Goal: Task Accomplishment & Management: Use online tool/utility

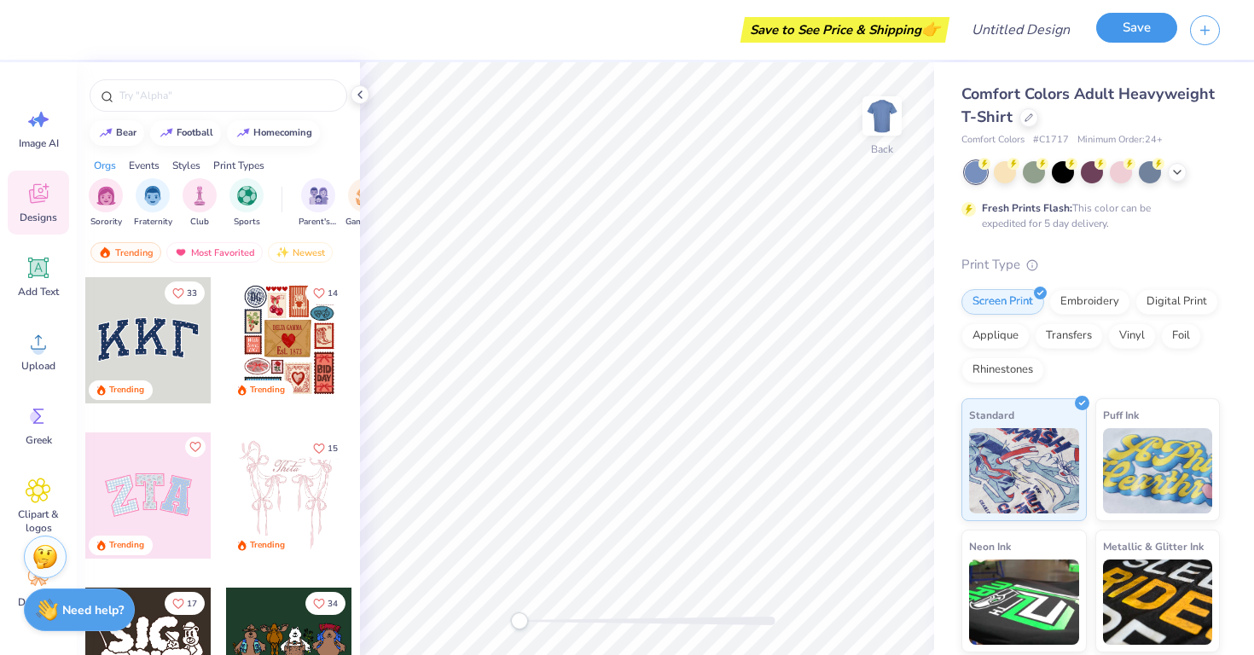
click at [1136, 28] on button "Save" at bounding box center [1136, 28] width 81 height 30
click at [1207, 30] on icon "button" at bounding box center [1204, 27] width 14 height 14
click at [1034, 38] on input "Design Title" at bounding box center [1042, 30] width 84 height 34
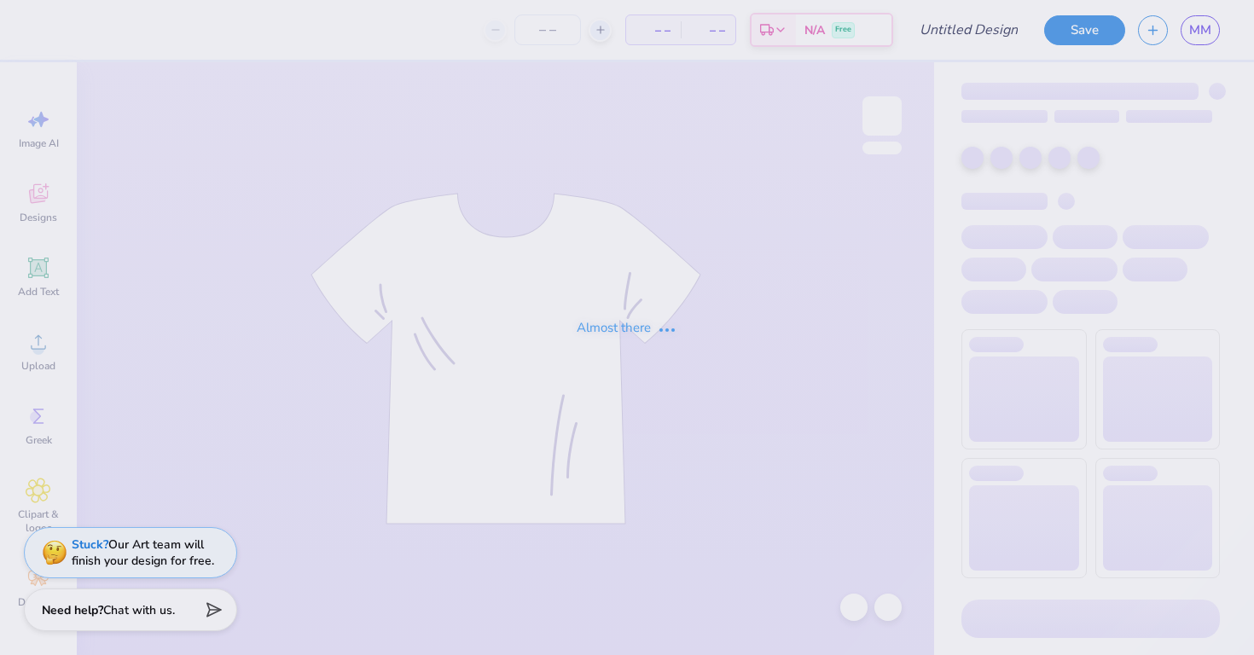
type input "[GEOGRAPHIC_DATA][US_STATE] : [PERSON_NAME]"
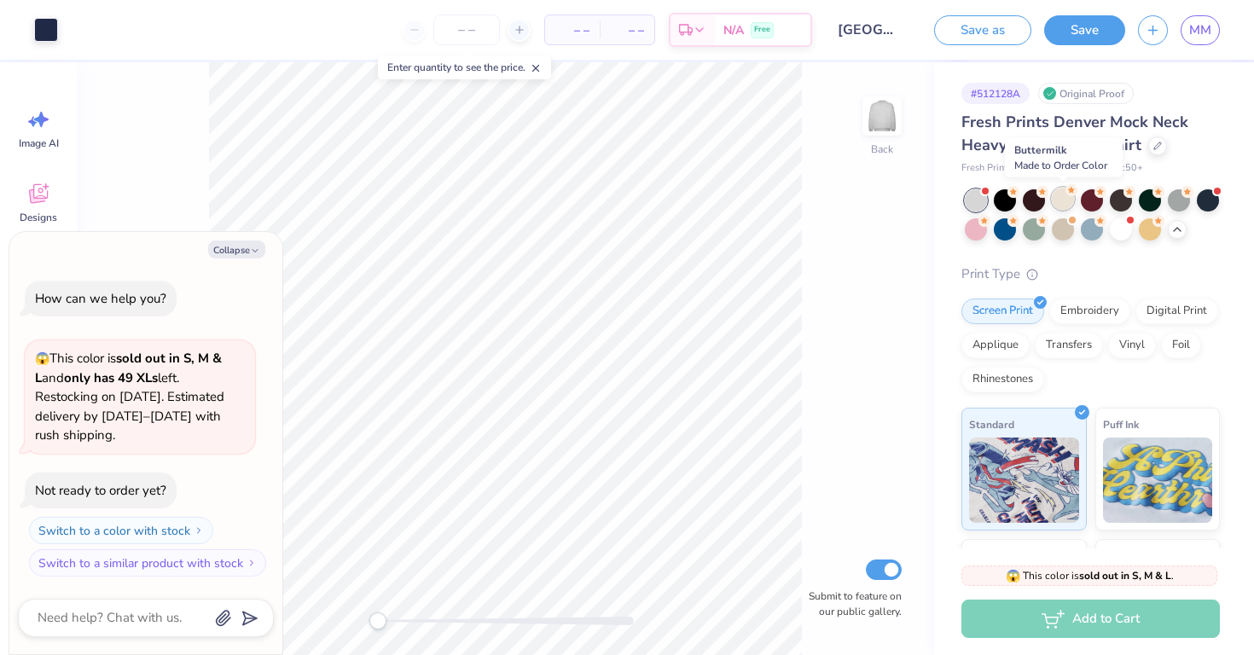
click at [1065, 199] on div at bounding box center [1063, 199] width 22 height 22
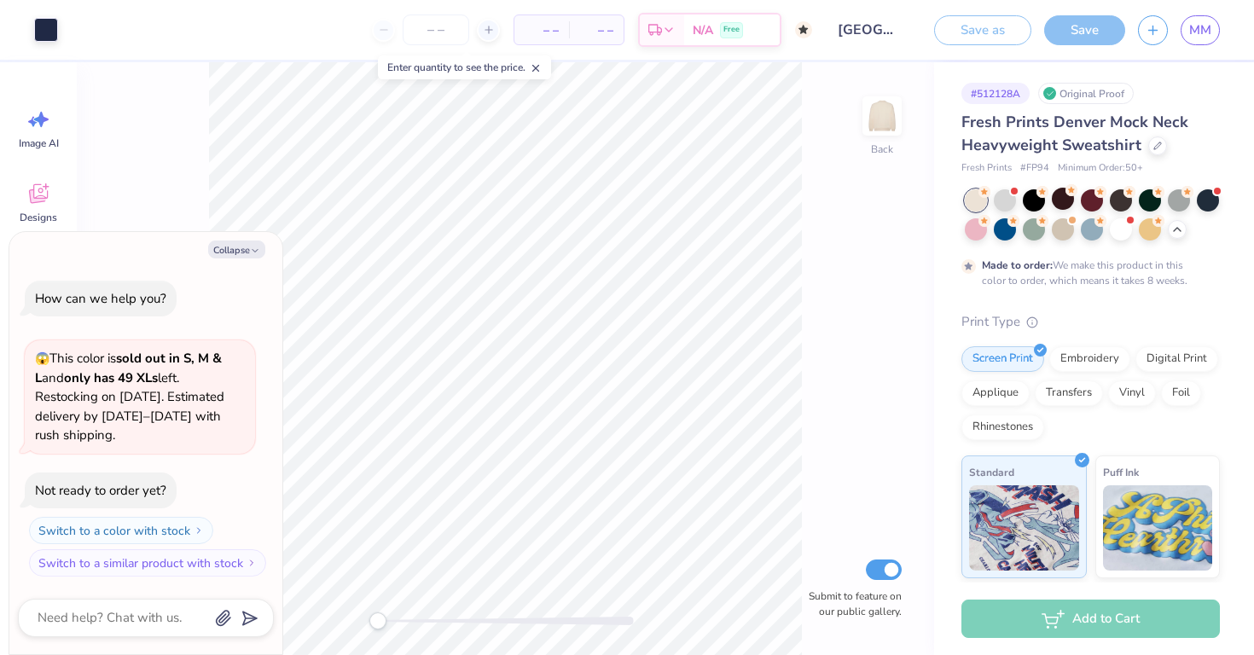
scroll to position [52, 0]
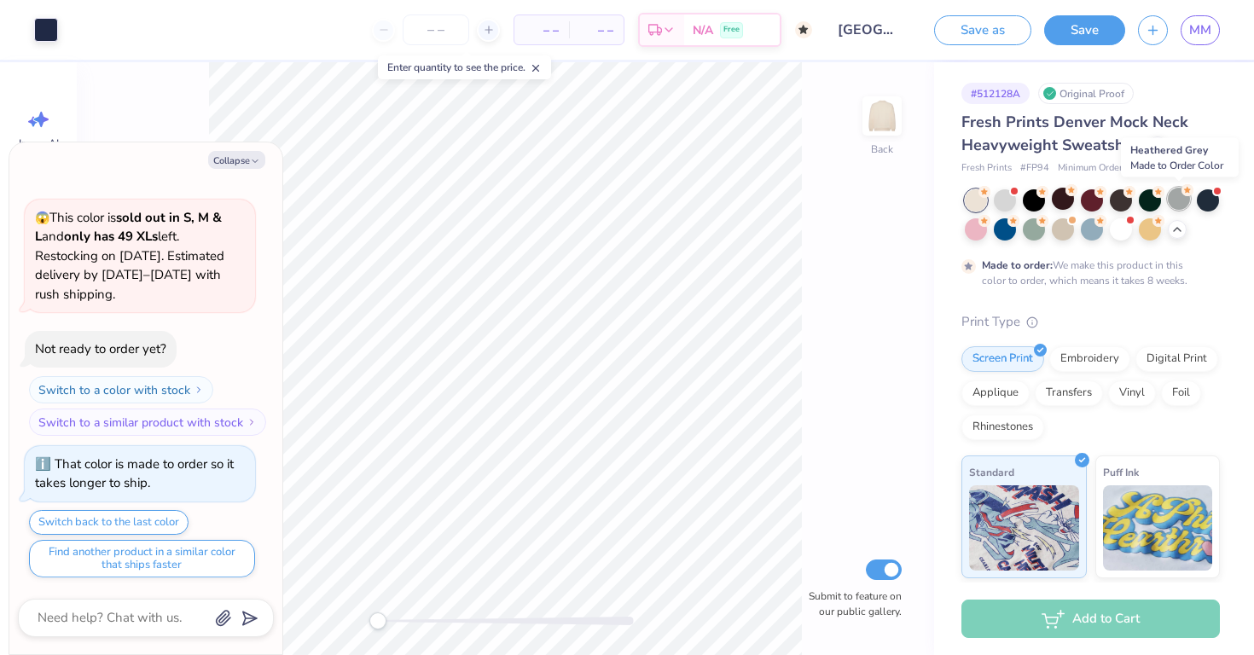
click at [1186, 205] on div at bounding box center [1179, 199] width 22 height 22
click at [1170, 230] on icon at bounding box center [1177, 228] width 14 height 14
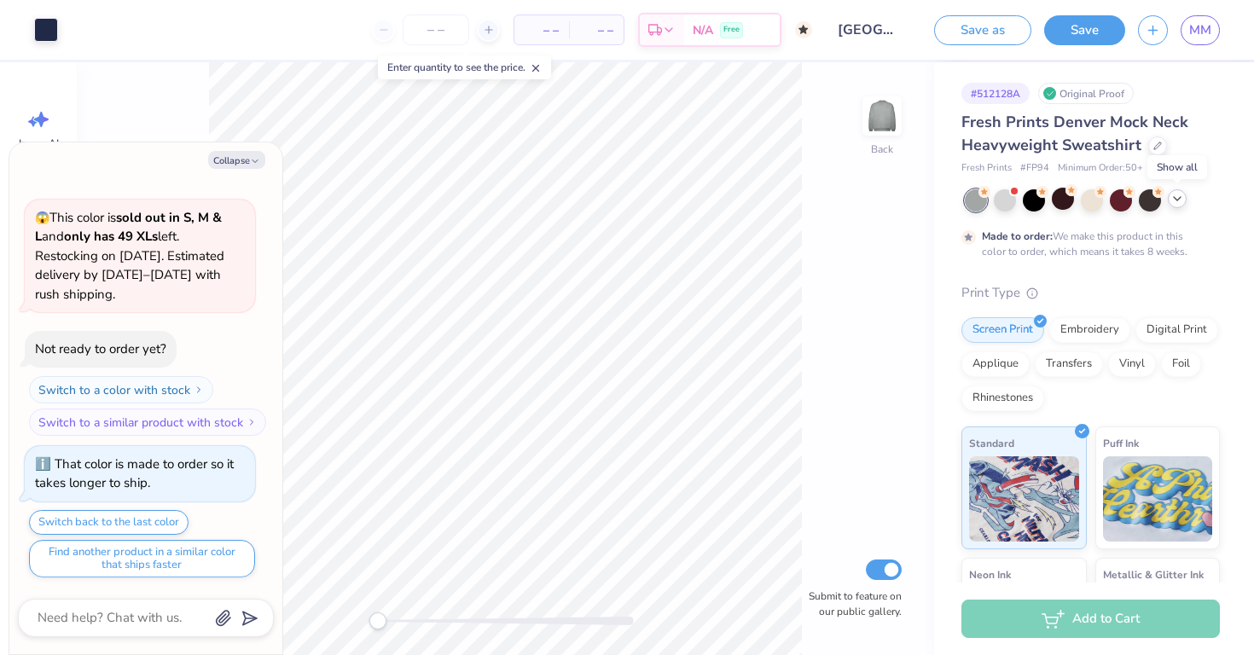
click at [1179, 204] on icon at bounding box center [1177, 199] width 14 height 14
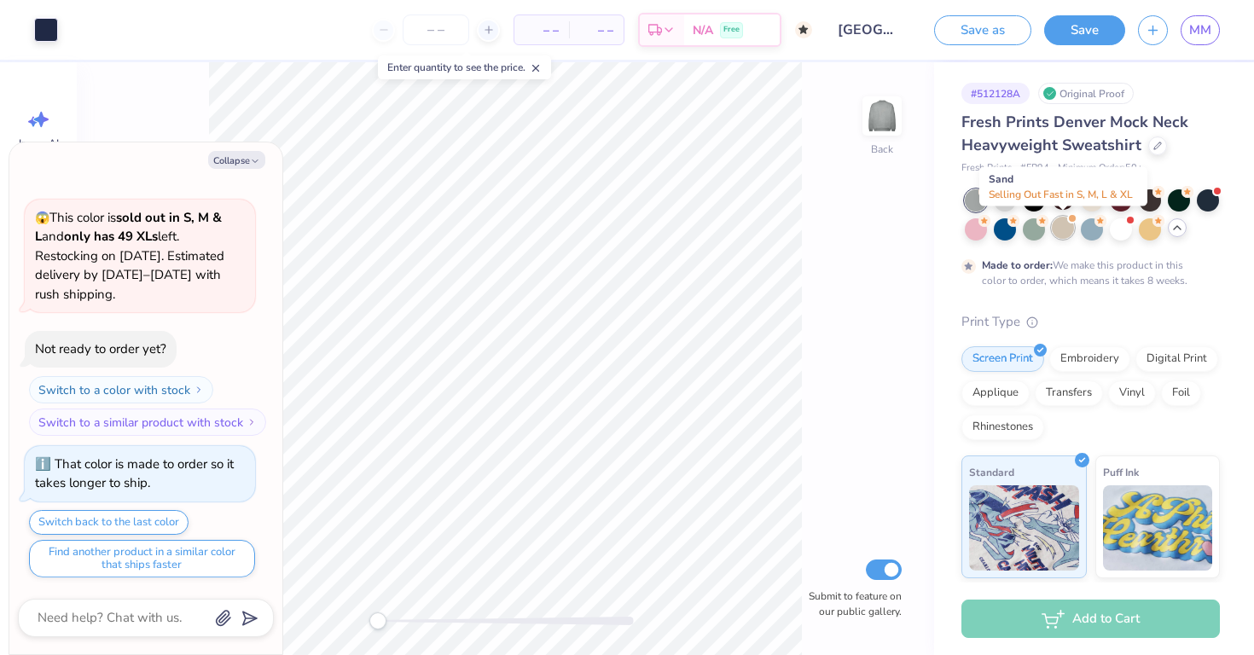
click at [1070, 231] on div at bounding box center [1063, 228] width 22 height 22
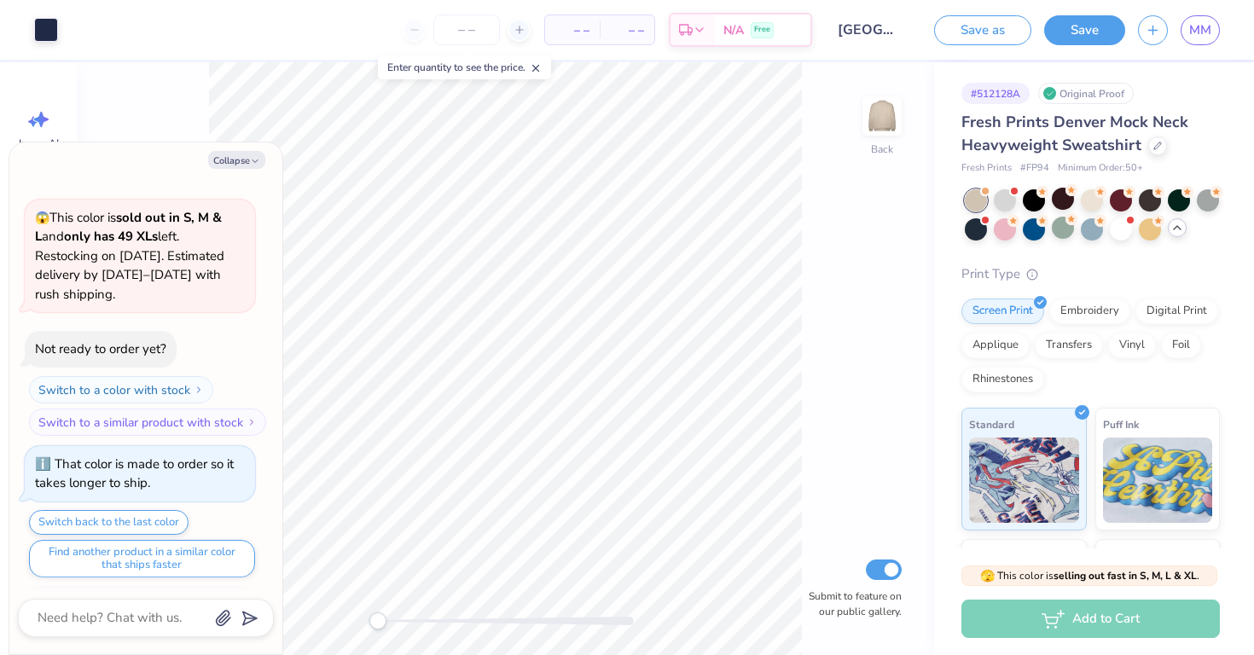
scroll to position [359, 0]
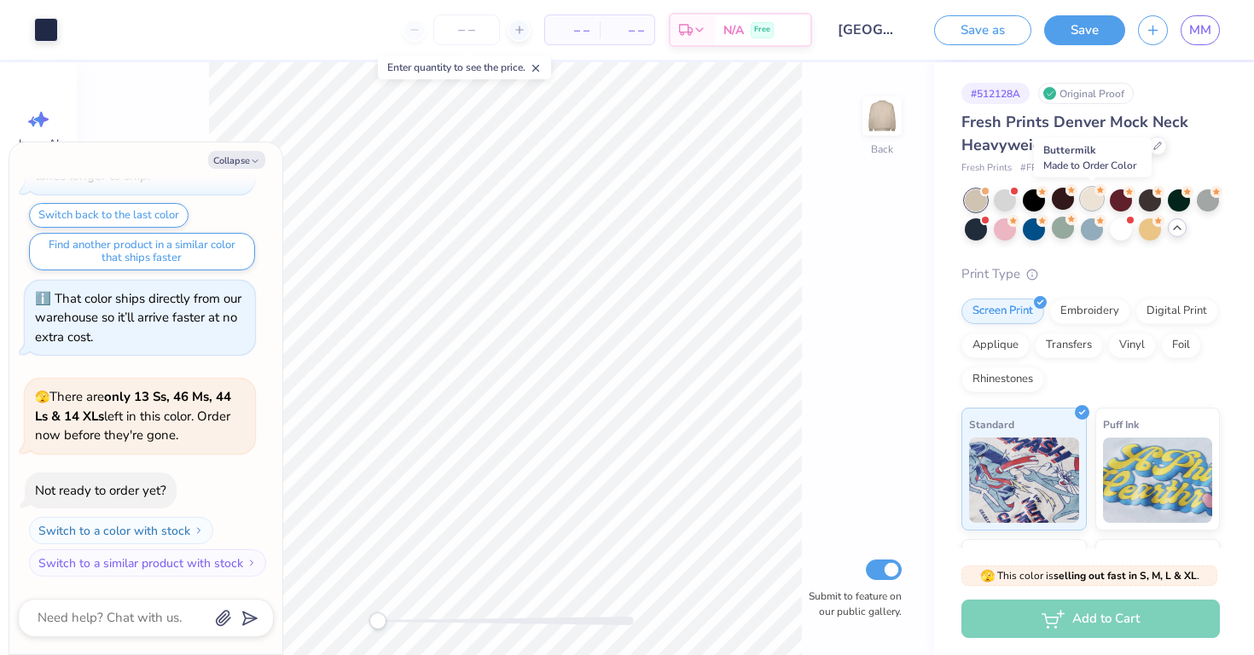
click at [1094, 201] on div at bounding box center [1092, 199] width 22 height 22
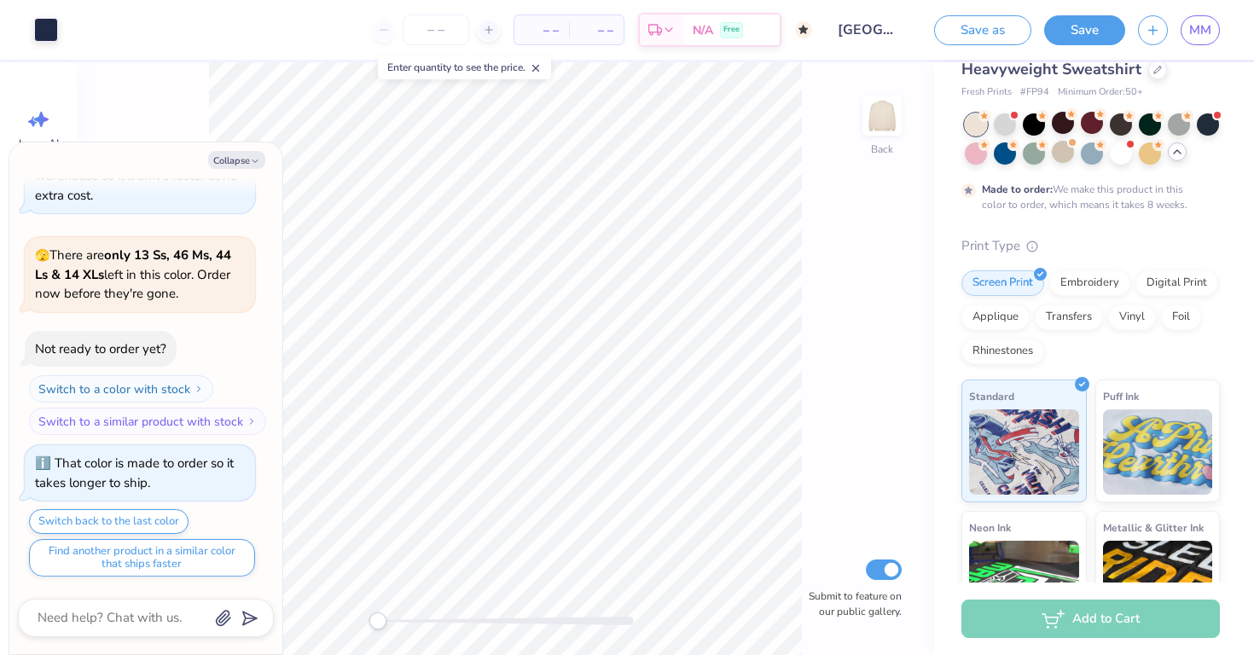
scroll to position [0, 0]
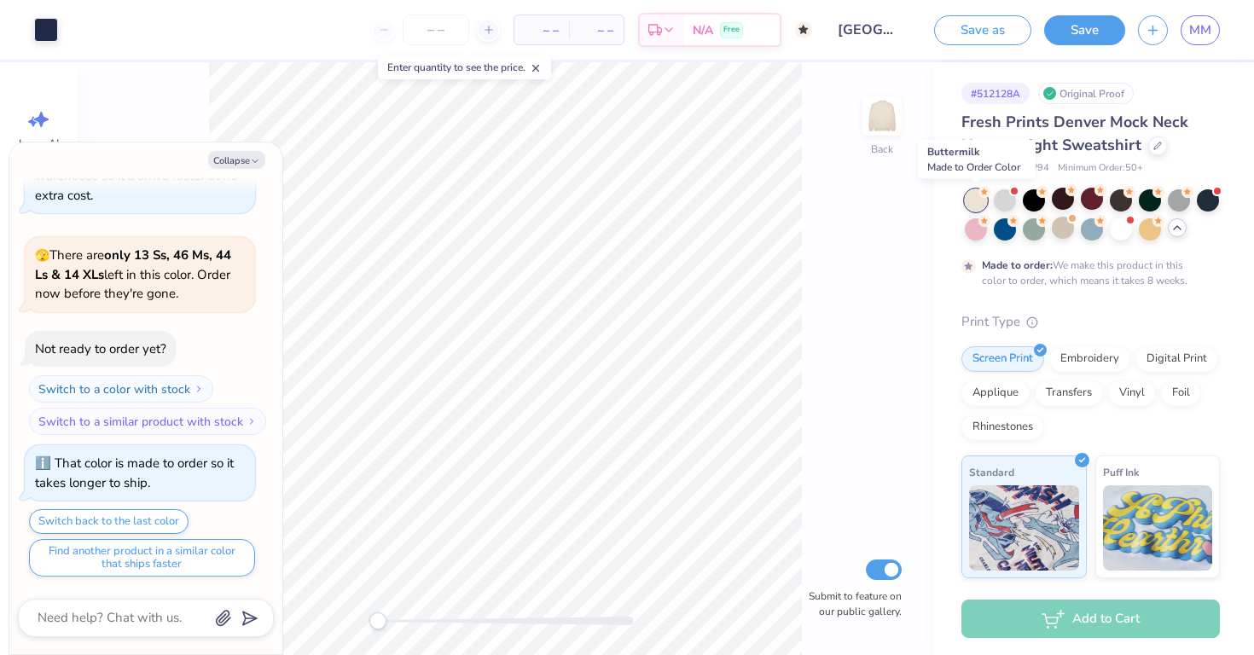
type textarea "x"
